Goal: Task Accomplishment & Management: Complete application form

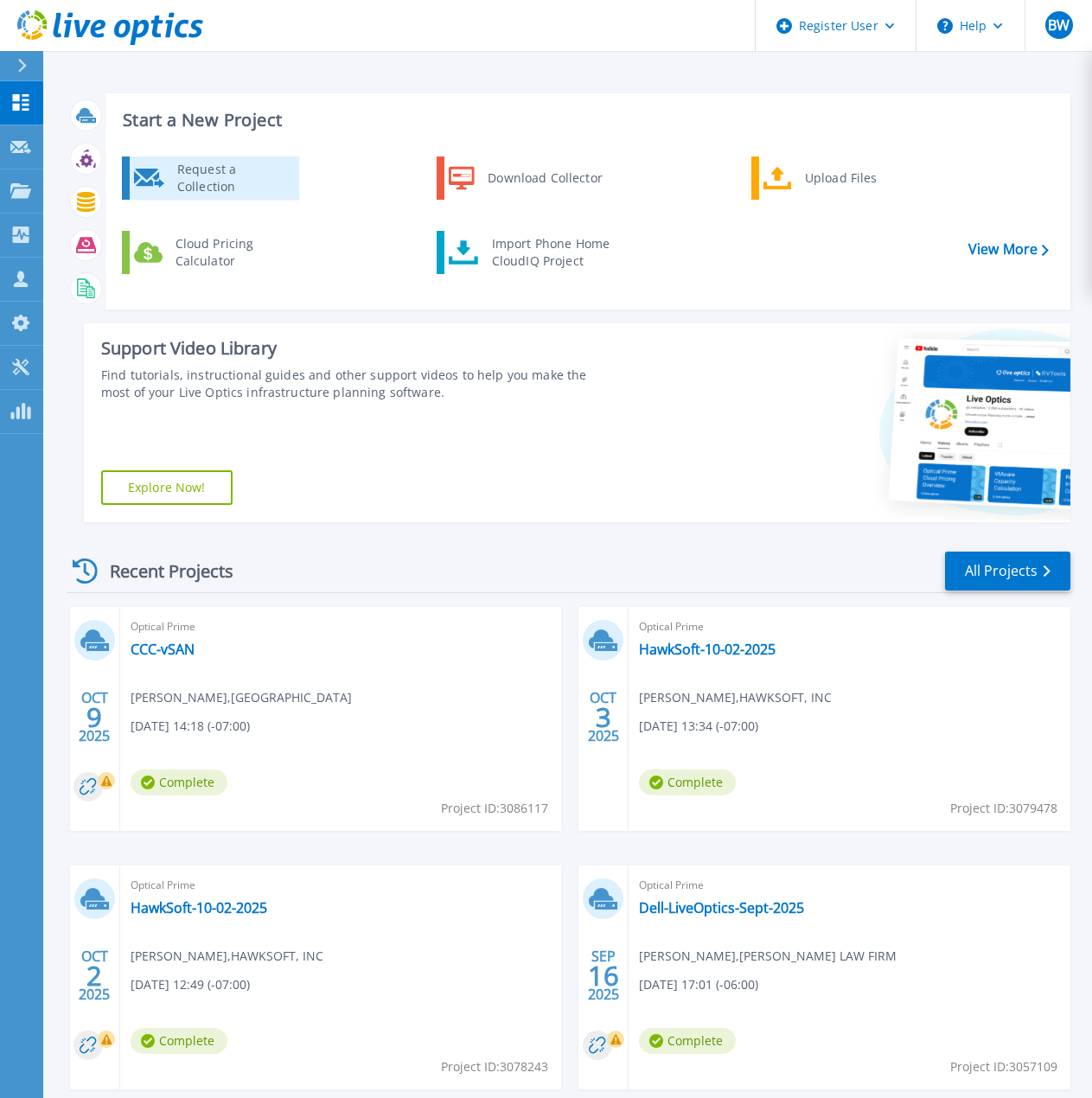
drag, startPoint x: 0, startPoint y: 0, endPoint x: 215, endPoint y: 193, distance: 288.9
click at [215, 193] on div "Request a Collection" at bounding box center [232, 178] width 126 height 35
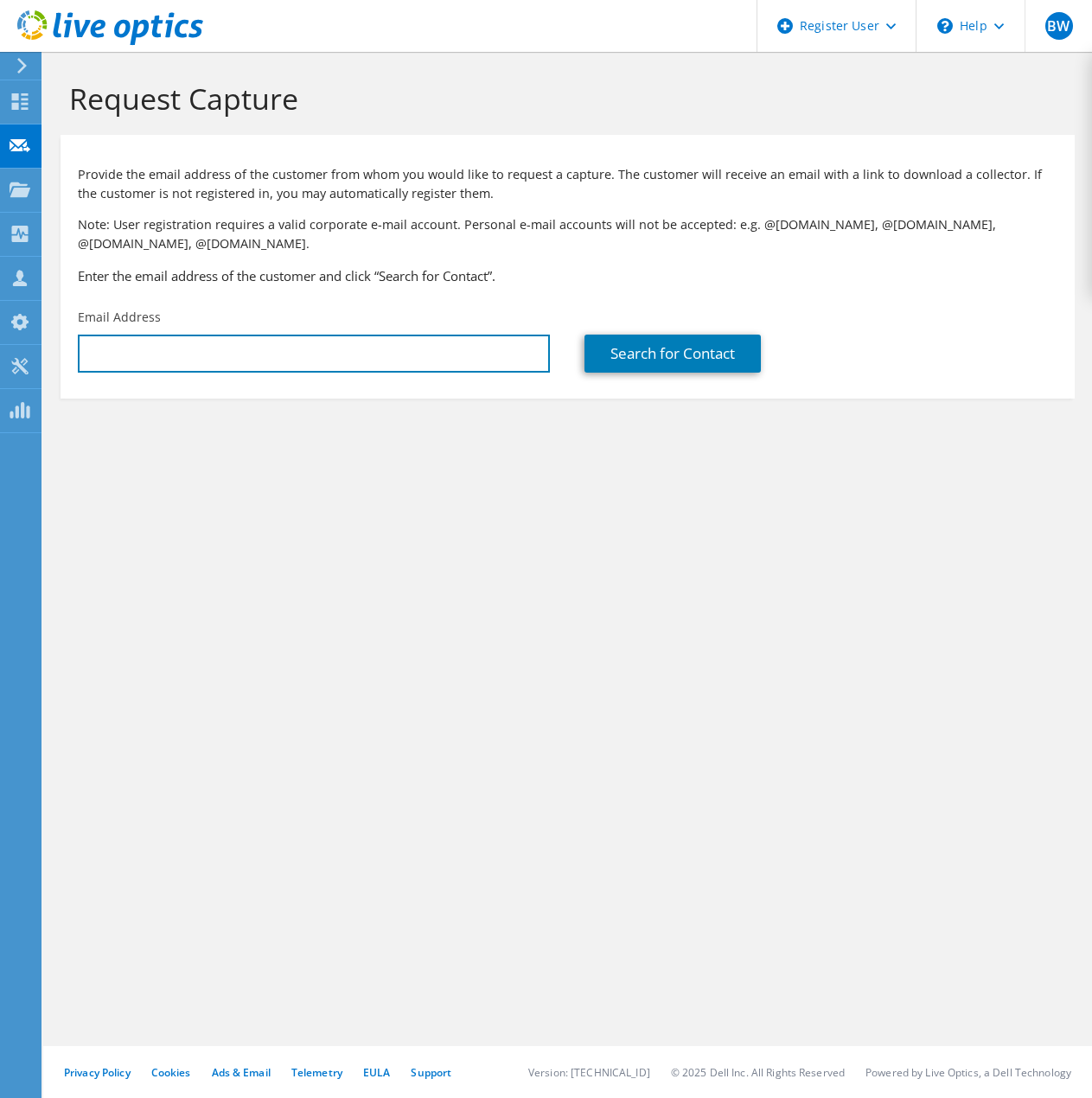
drag, startPoint x: 250, startPoint y: 341, endPoint x: 248, endPoint y: 313, distance: 28.1
click at [251, 314] on div "Email Address" at bounding box center [313, 341] width 506 height 81
click at [206, 358] on input "text" at bounding box center [314, 354] width 472 height 38
paste input "clinton.roose@usbakery.com"
type input "clinton.roose@usbakery.com"
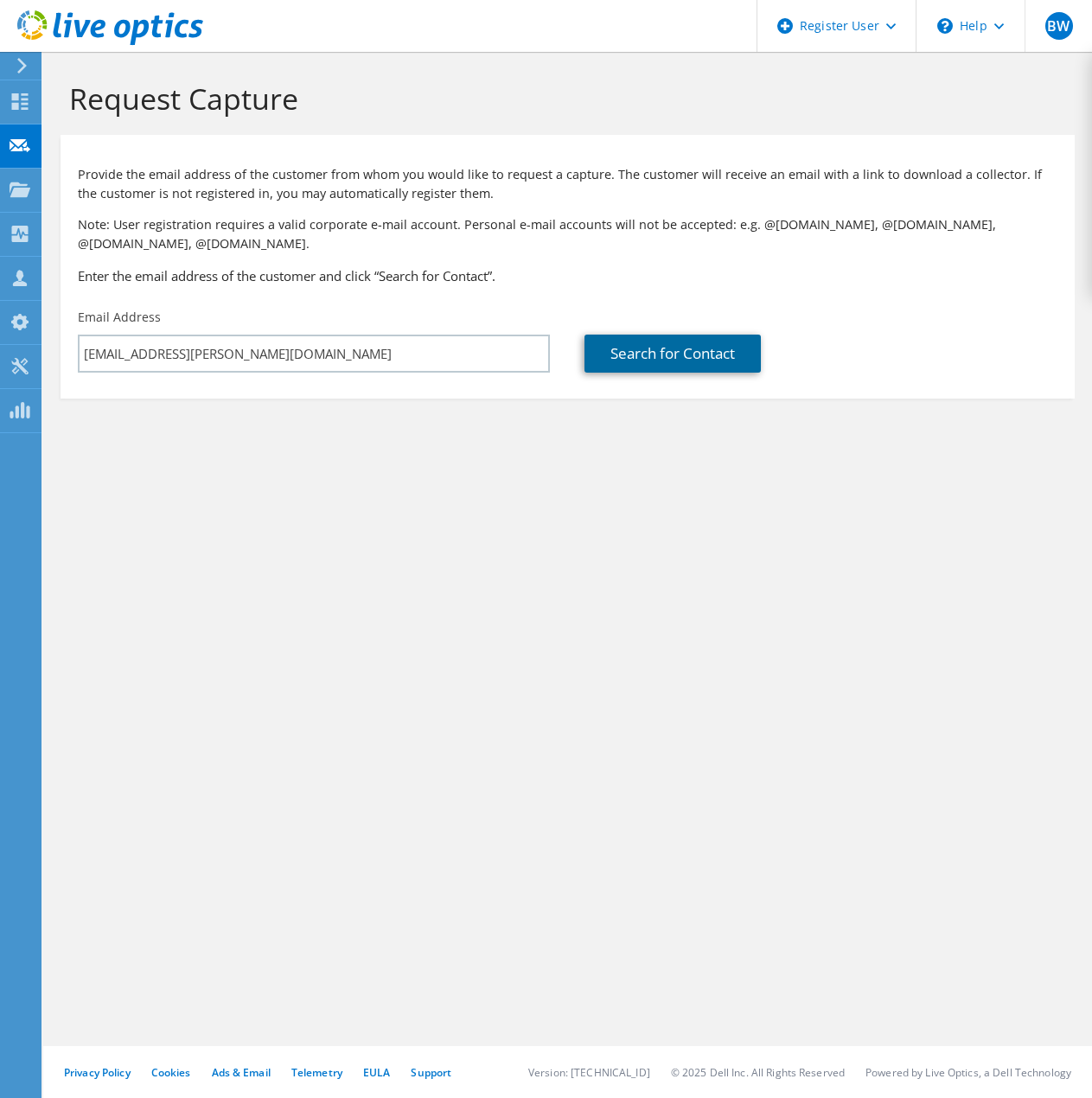
click at [683, 352] on link "Search for Contact" at bounding box center [672, 354] width 176 height 38
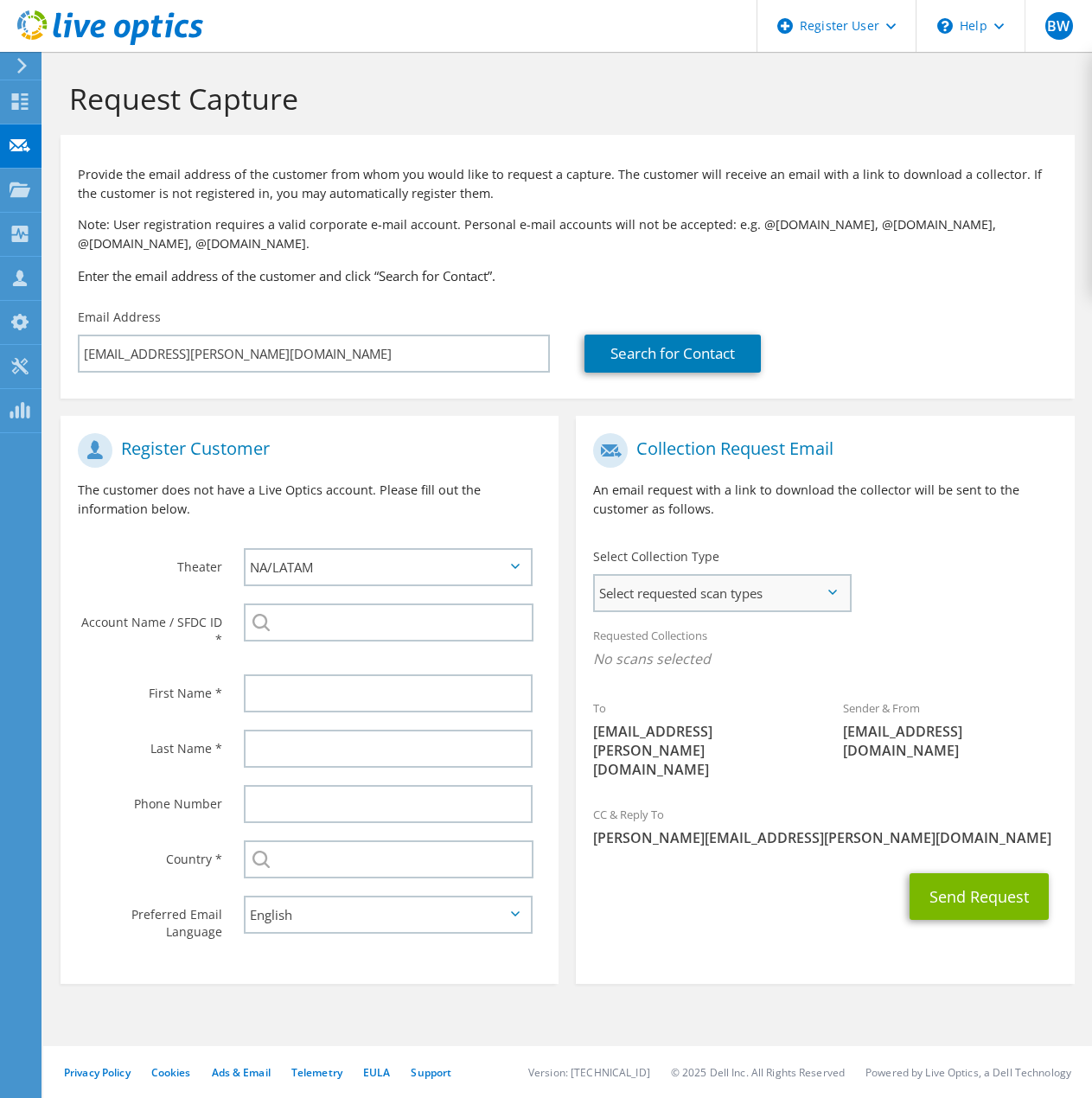
click at [720, 596] on span "Select requested scan types" at bounding box center [721, 593] width 254 height 35
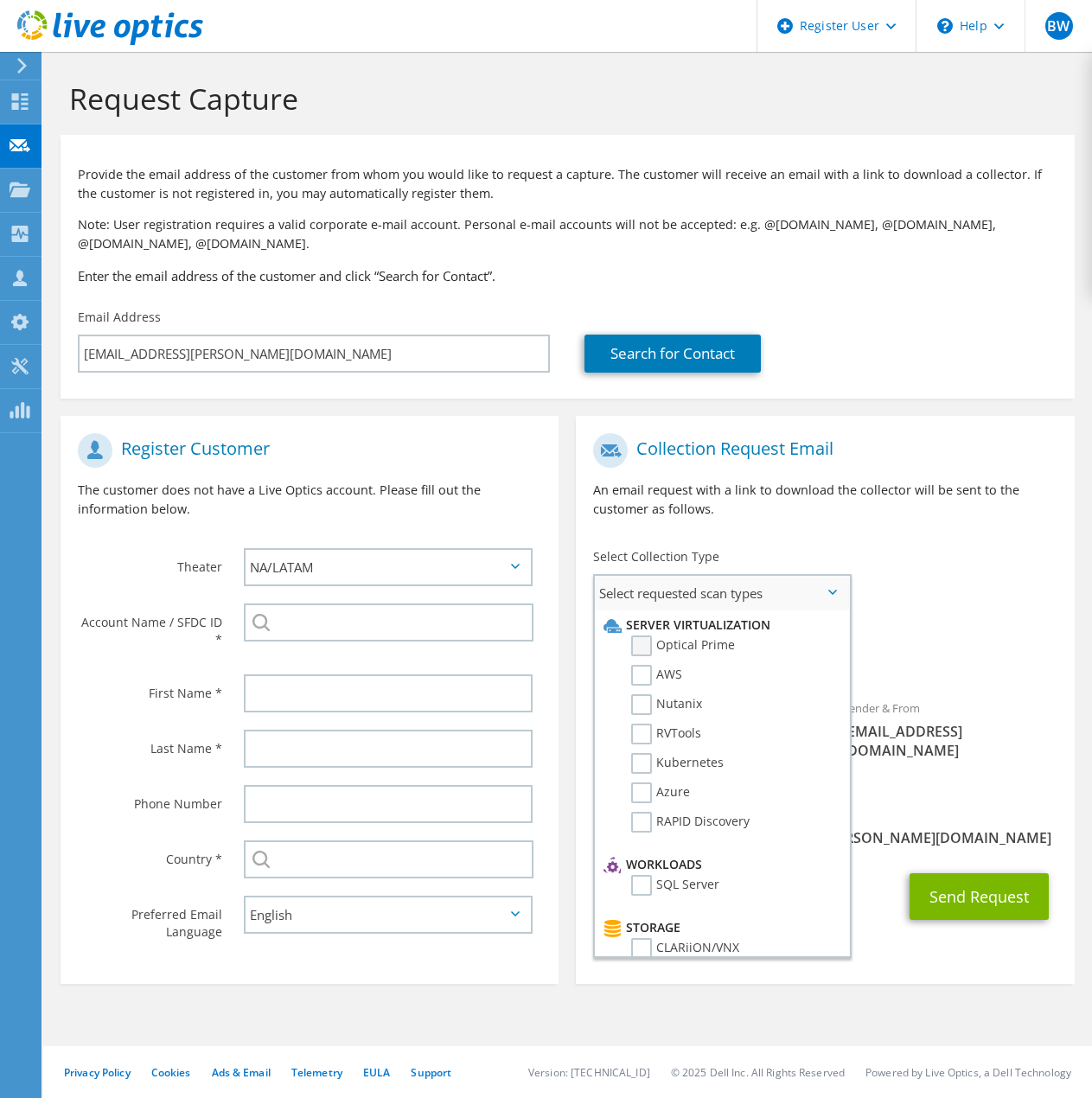
click at [639, 650] on label "Optical Prime" at bounding box center [683, 646] width 104 height 21
click at [0, 0] on input "Optical Prime" at bounding box center [0, 0] width 0 height 0
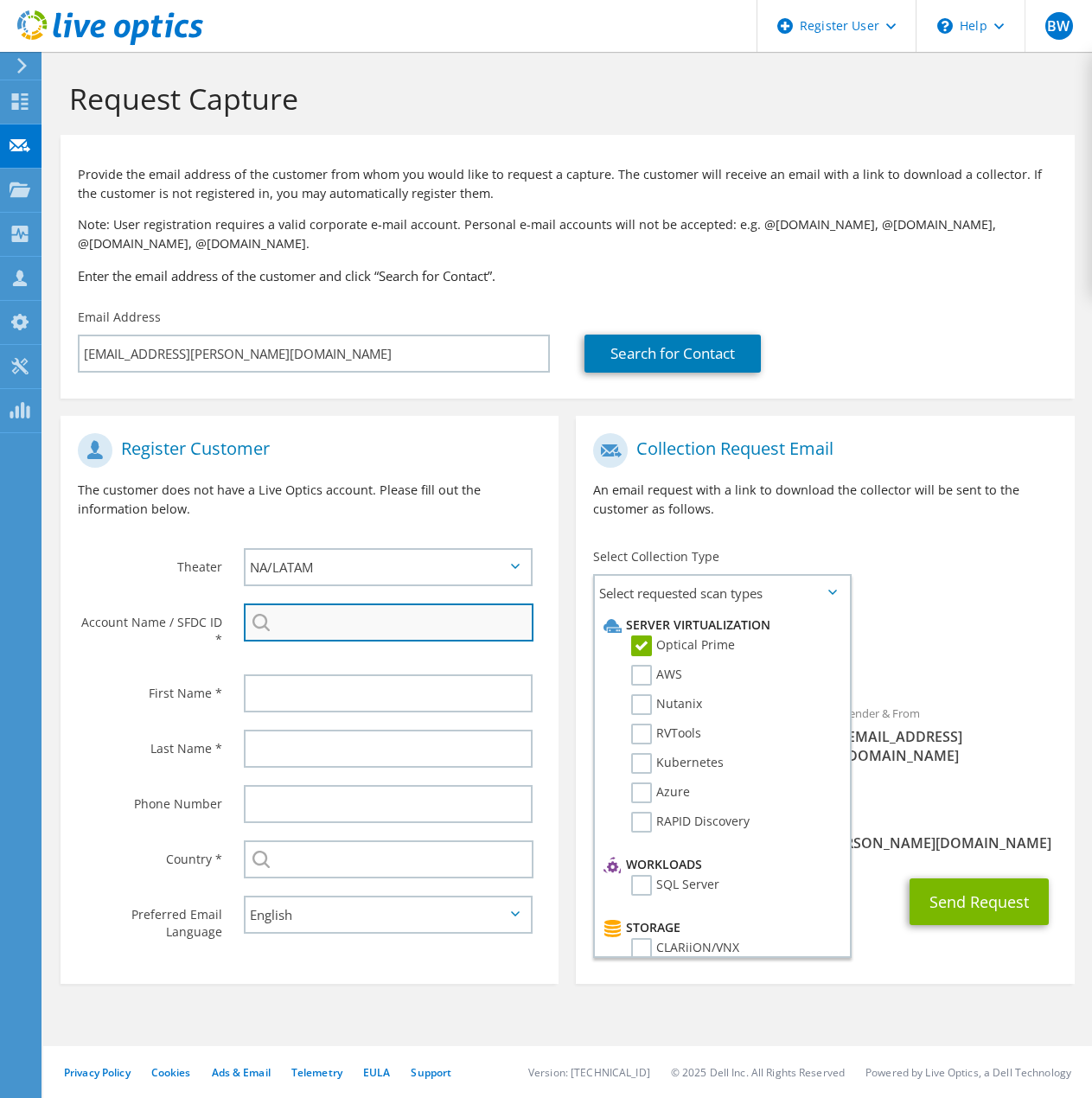
click at [297, 627] on input "search" at bounding box center [389, 623] width 290 height 38
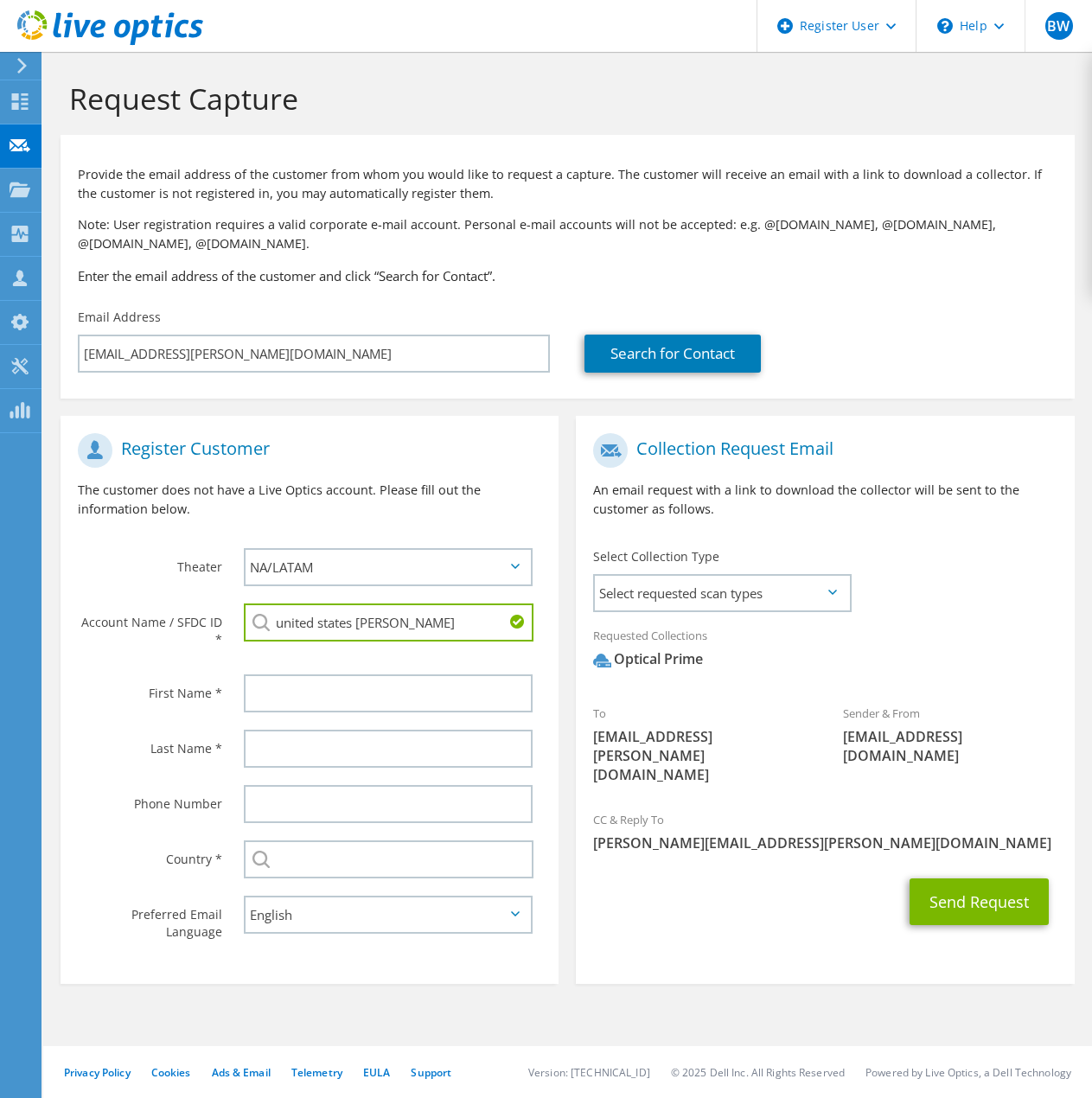
click at [402, 645] on li "UNITED STATES BAKERY : 727386781" at bounding box center [389, 635] width 289 height 21
type input "UNITED STATES BAKERY : 727386781"
click at [289, 698] on input "text" at bounding box center [389, 693] width 289 height 38
type input "Clinton"
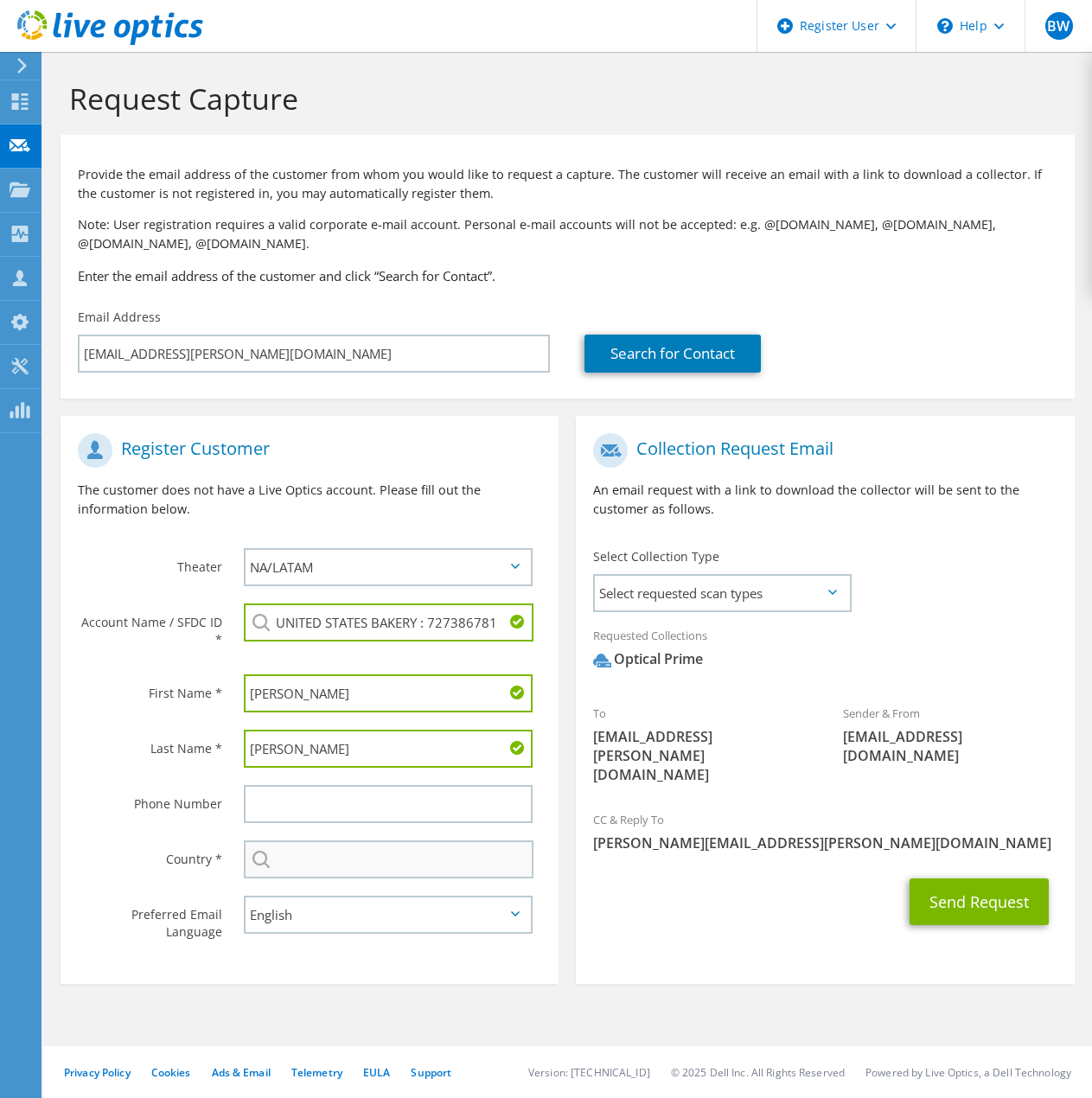
type input "Roose"
click at [291, 859] on input "text" at bounding box center [389, 859] width 290 height 38
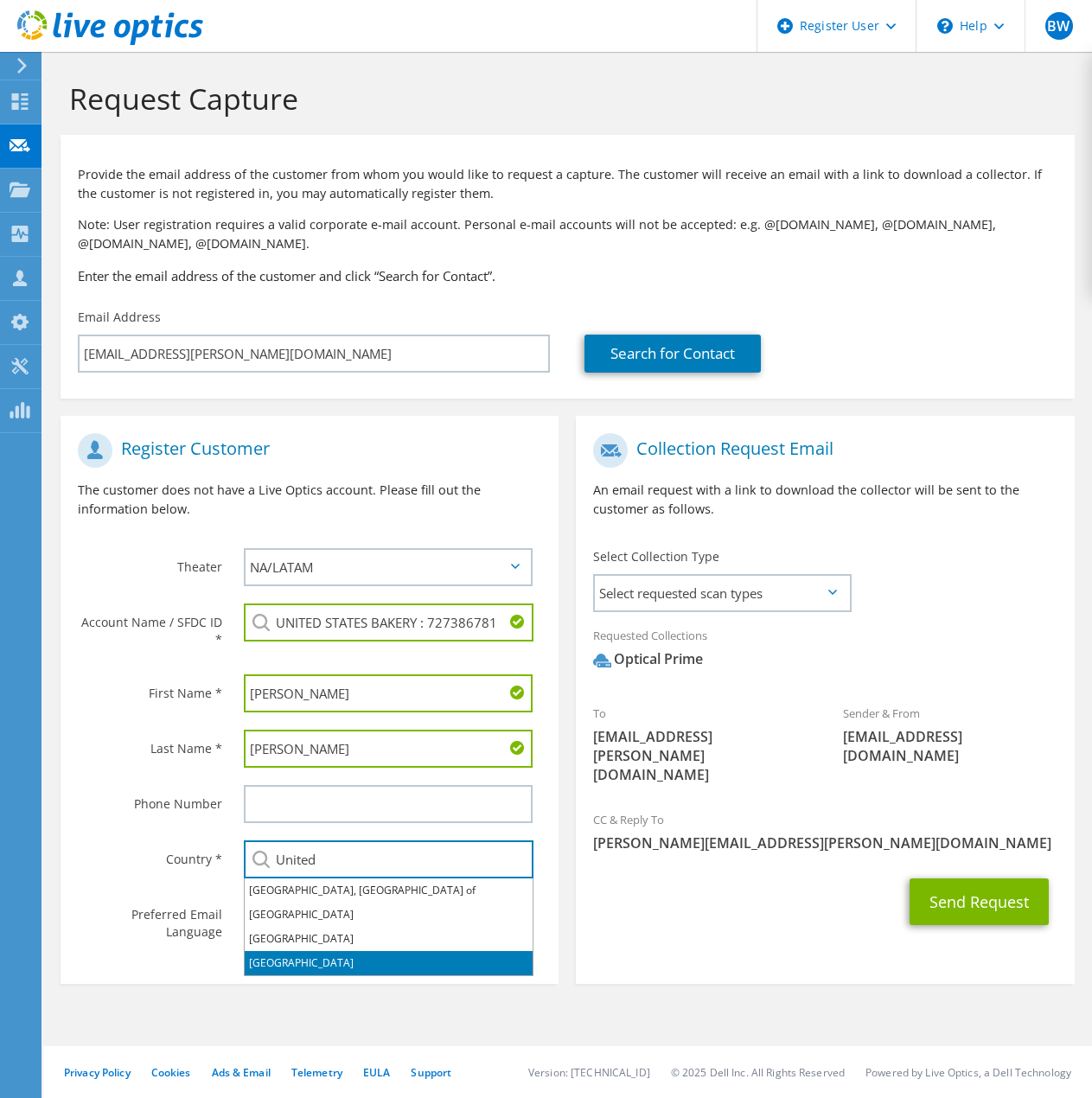
click at [284, 963] on li "[GEOGRAPHIC_DATA]" at bounding box center [388, 964] width 288 height 25
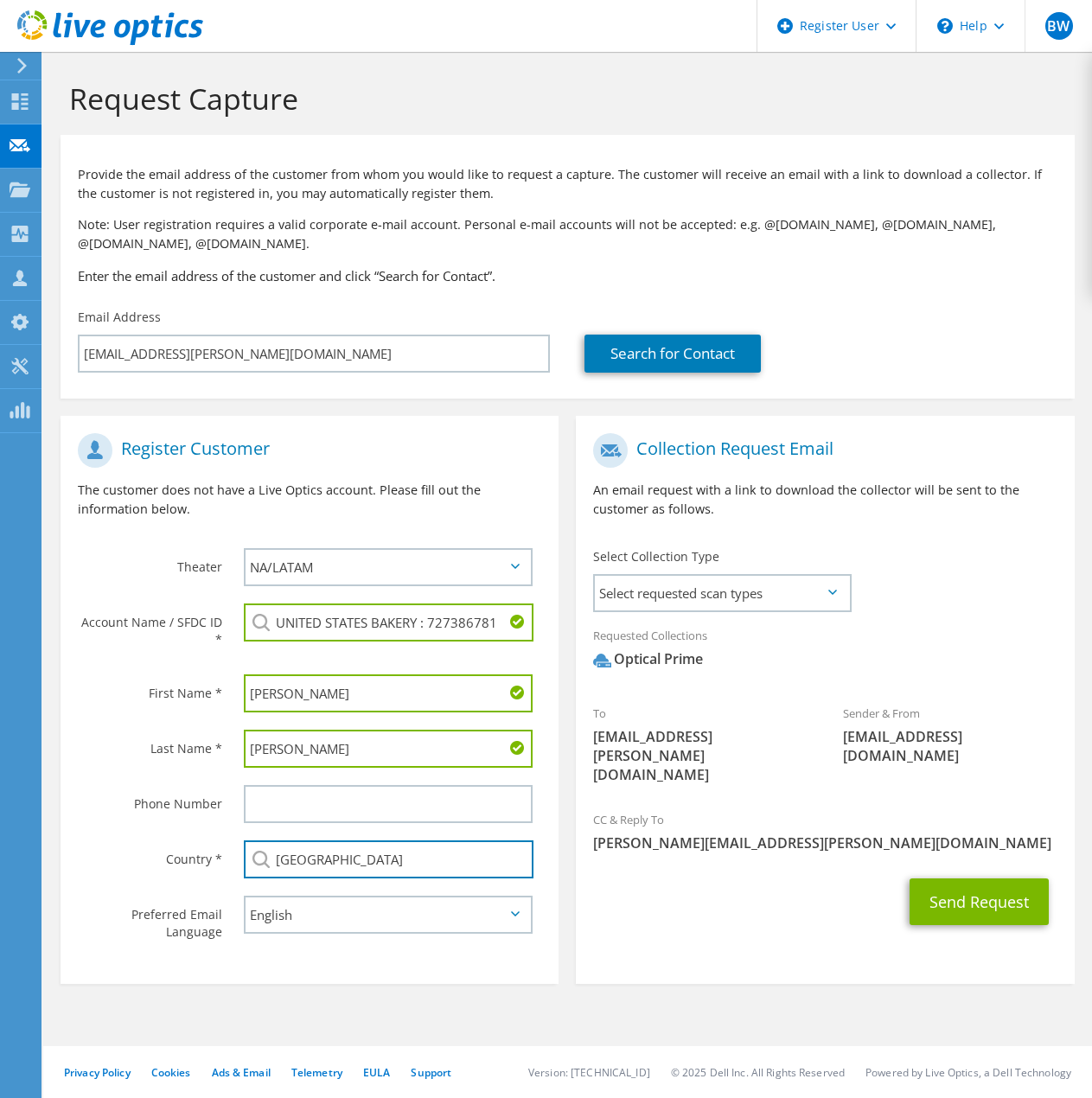
type input "[GEOGRAPHIC_DATA]"
click at [527, 906] on select "English Deutsch Español Français Italiano Polski Português Русский 한국어 中文 日本語" at bounding box center [389, 915] width 289 height 38
click at [652, 911] on section "Collection Request Email An email request with a link to download the collector…" at bounding box center [825, 700] width 498 height 568
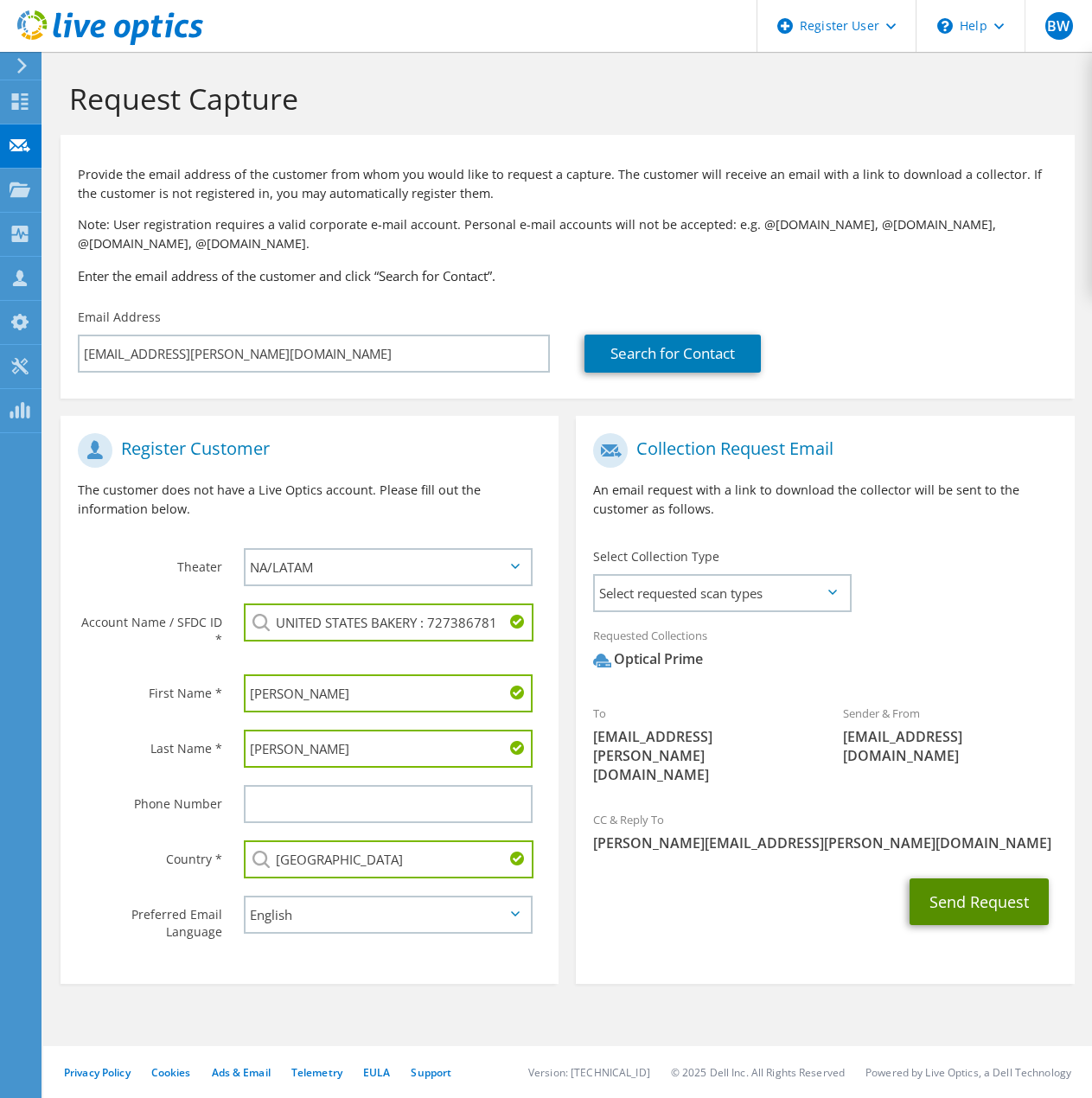
click at [955, 880] on button "Send Request" at bounding box center [980, 903] width 140 height 47
click at [725, 616] on div "Select Collection Type Select requested scan types Server Virtualization Optica…" at bounding box center [721, 578] width 290 height 78
